Goal: Information Seeking & Learning: Learn about a topic

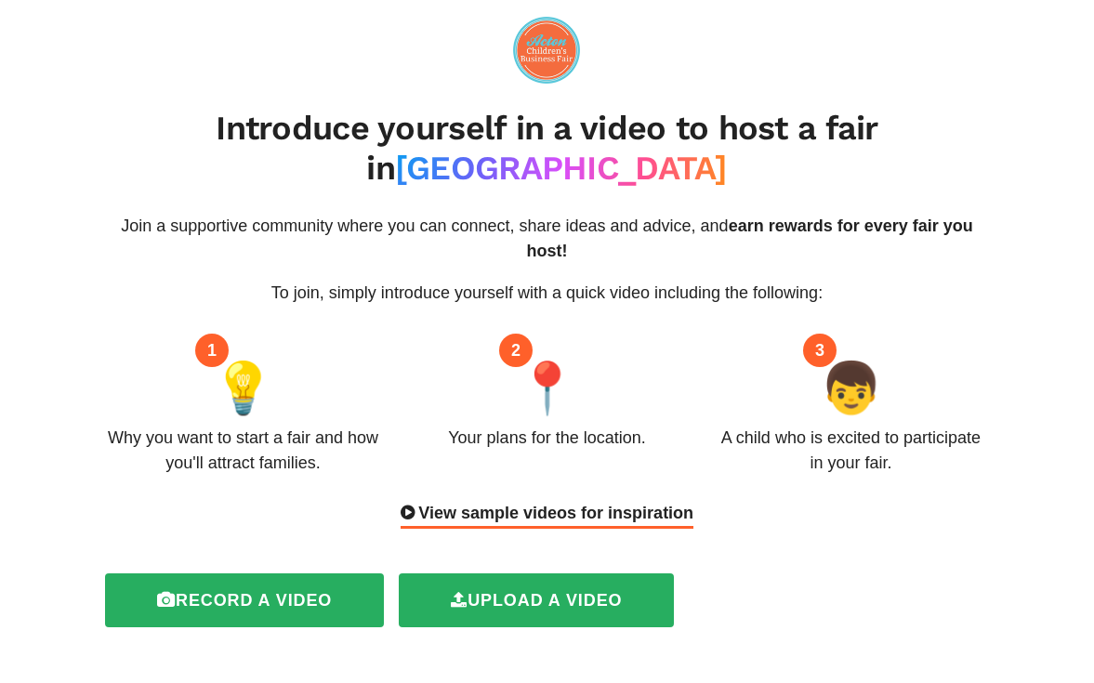
click at [550, 53] on img at bounding box center [546, 50] width 67 height 67
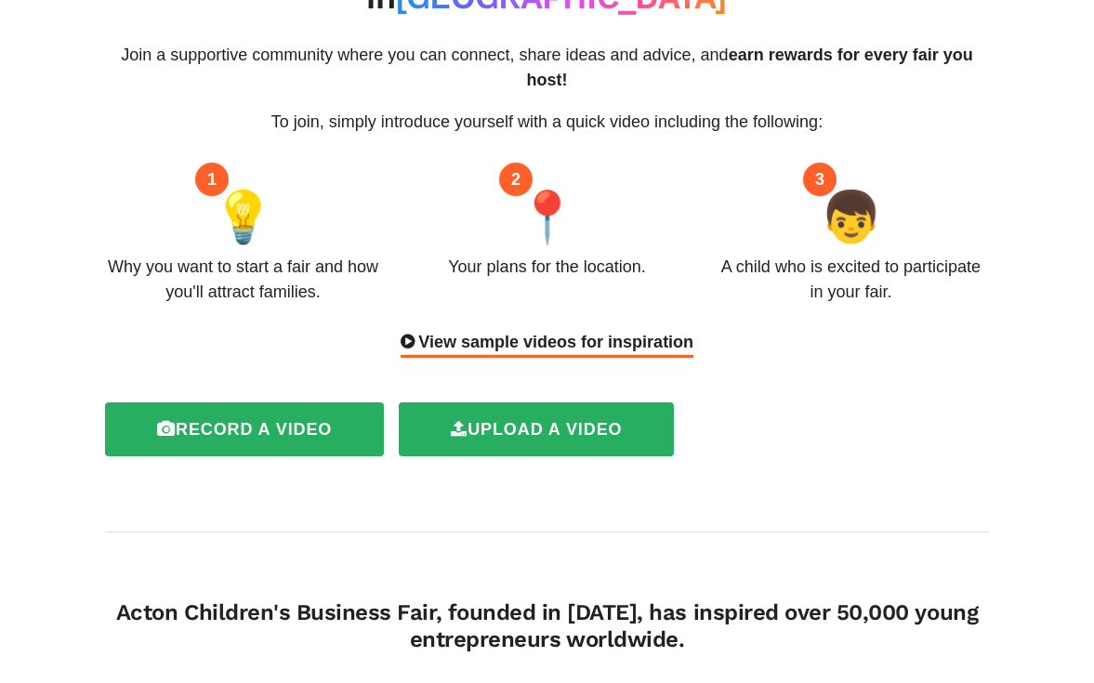
scroll to position [152, 0]
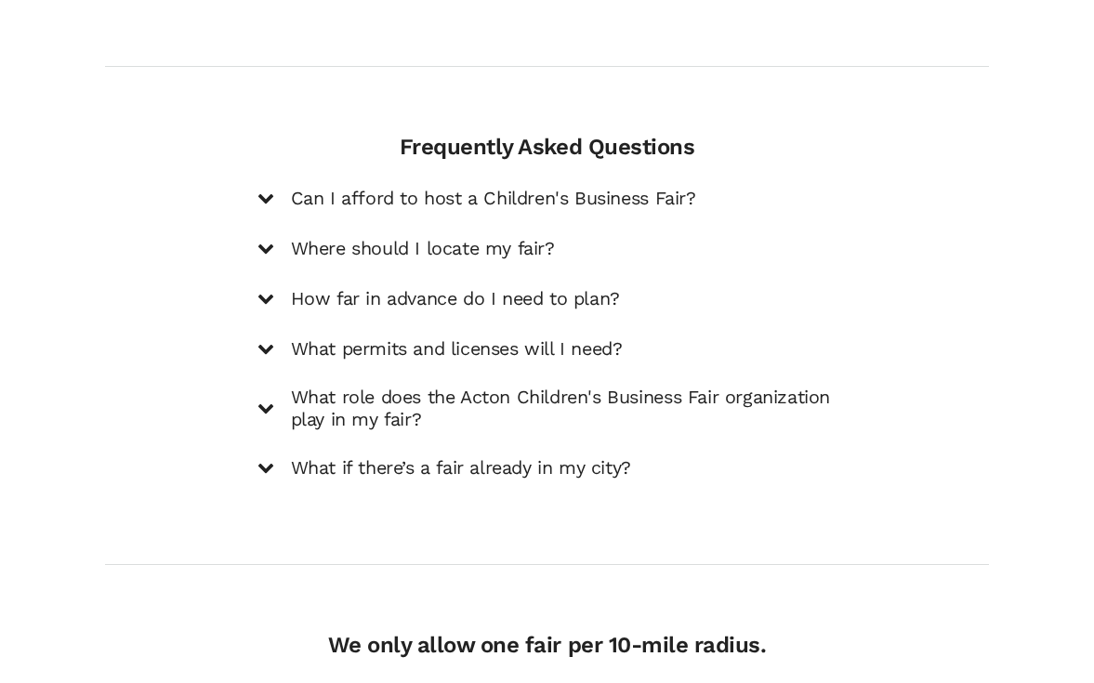
scroll to position [2700, 0]
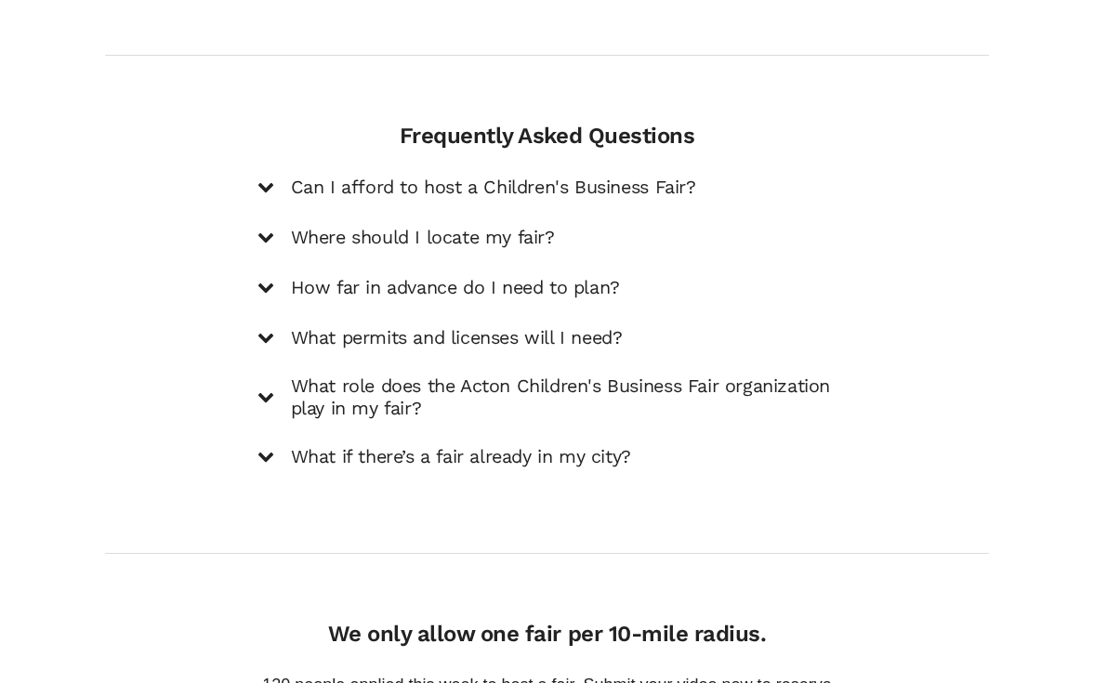
click at [267, 178] on icon at bounding box center [265, 186] width 17 height 17
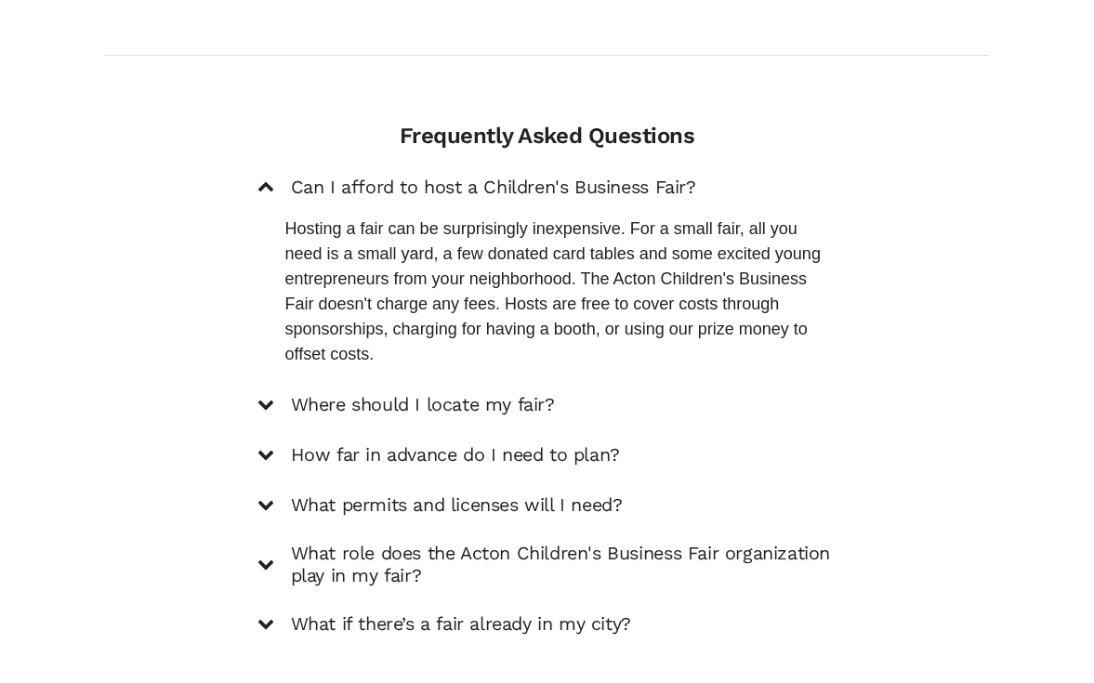
click at [266, 179] on icon at bounding box center [265, 187] width 17 height 17
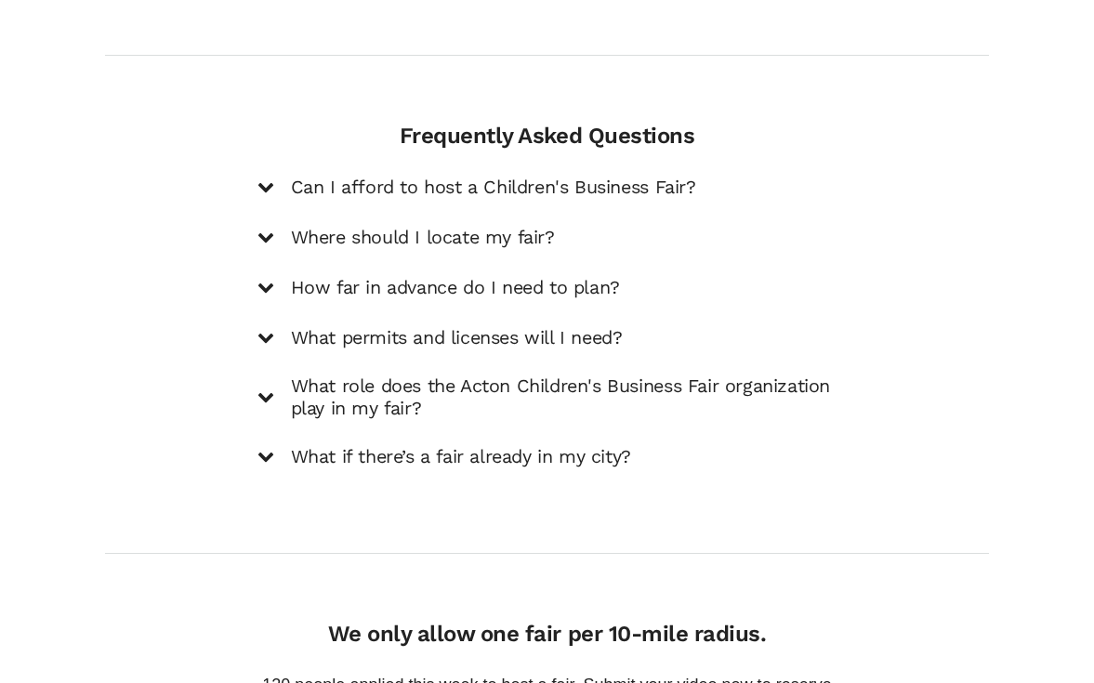
click at [268, 178] on icon at bounding box center [265, 186] width 17 height 17
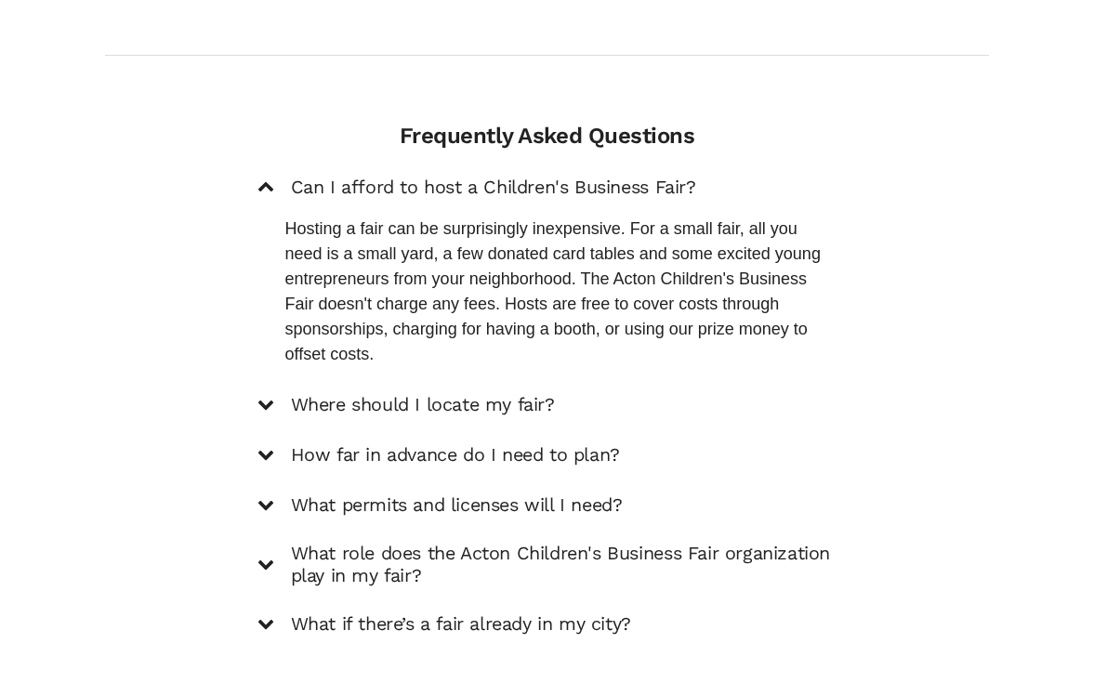
click at [266, 179] on icon at bounding box center [265, 187] width 17 height 17
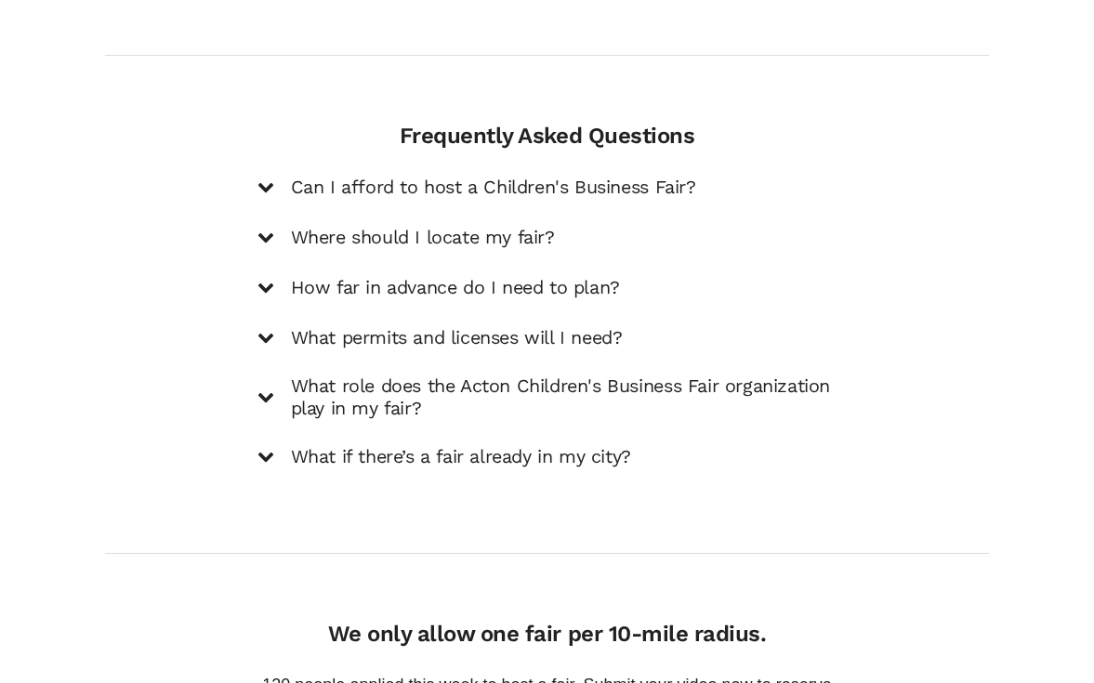
click at [277, 225] on div "Where should I locate my fair?" at bounding box center [547, 237] width 580 height 25
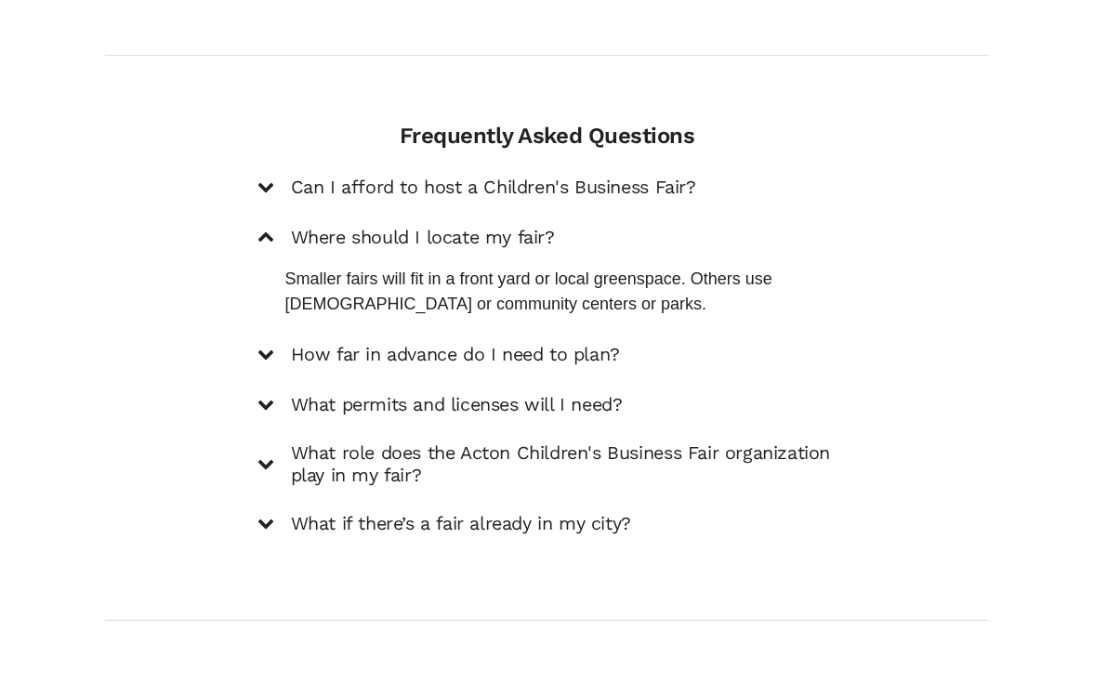
click at [277, 225] on div "Where should I locate my fair?" at bounding box center [547, 237] width 580 height 25
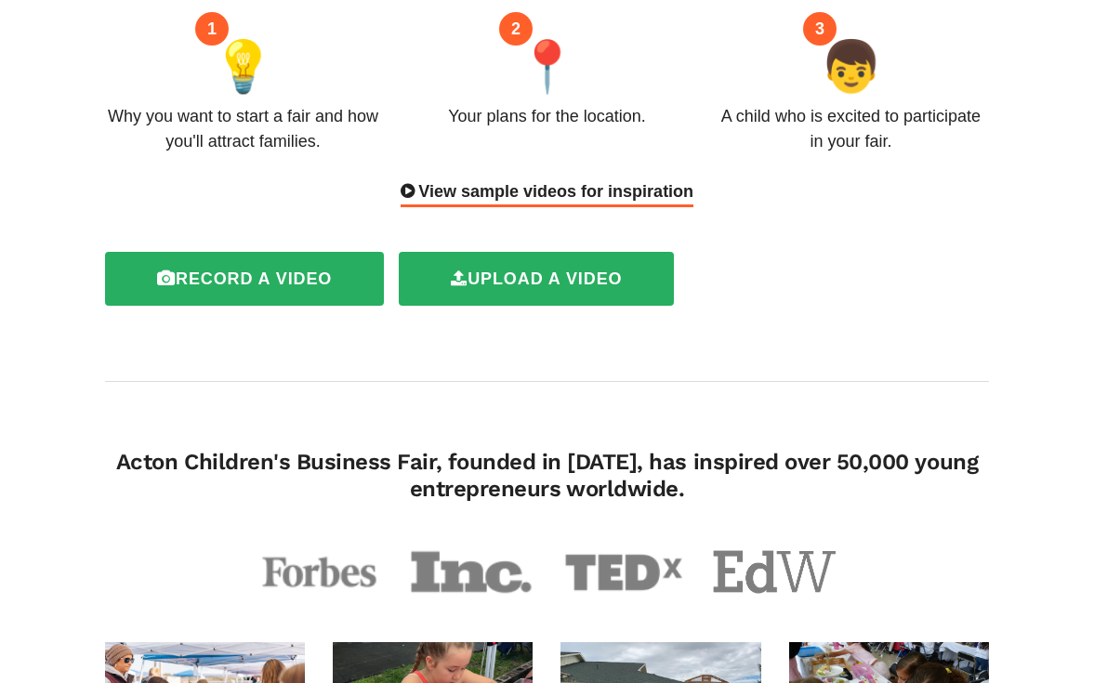
scroll to position [0, 0]
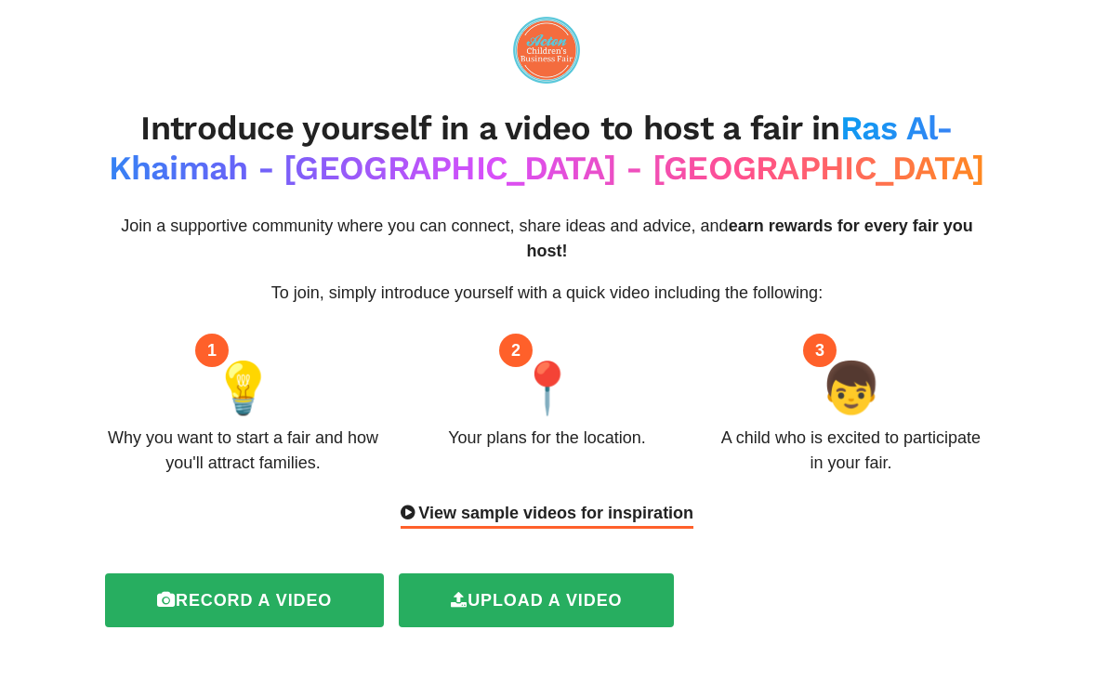
click at [498, 164] on span "Ras Al-Khaimah - [GEOGRAPHIC_DATA] - [GEOGRAPHIC_DATA]" at bounding box center [546, 148] width 875 height 79
